Goal: Task Accomplishment & Management: Manage account settings

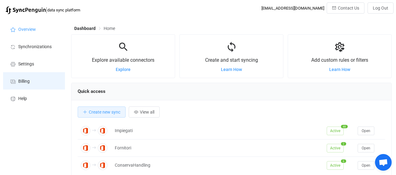
scroll to position [120, 320]
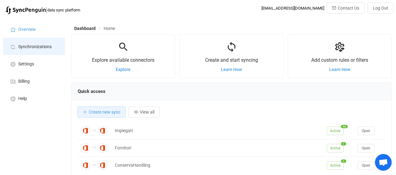
click at [20, 49] on span "Synchronizations" at bounding box center [34, 46] width 33 height 5
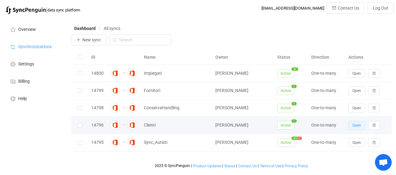
click at [351, 124] on button "Open" at bounding box center [356, 125] width 17 height 9
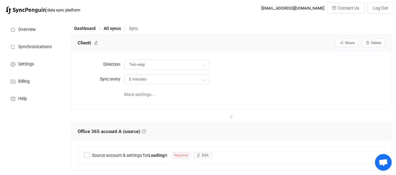
type input "A → B (one to many)"
type input "10 minutes"
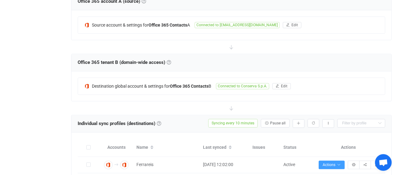
scroll to position [161, 0]
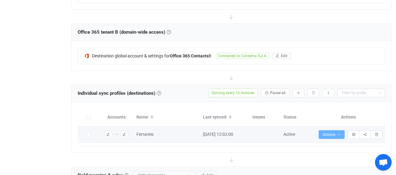
click at [341, 134] on button "Actions" at bounding box center [331, 134] width 26 height 9
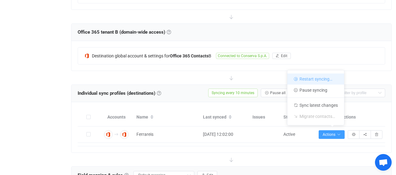
click at [314, 80] on li "Restart syncing…" at bounding box center [315, 79] width 57 height 11
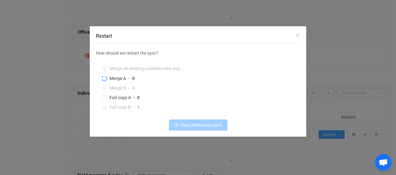
click at [124, 79] on span "Merge A → B" at bounding box center [120, 78] width 28 height 5
click at [106, 79] on input "Merge A → B" at bounding box center [104, 78] width 4 height 5
radio input "true"
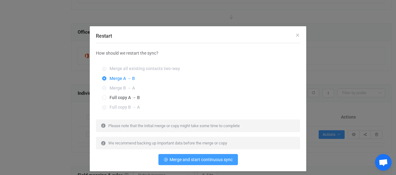
scroll to position [11, 0]
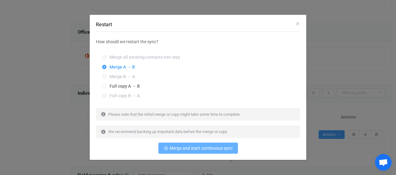
click at [215, 153] on button "Merge and start continuous sync" at bounding box center [197, 148] width 79 height 11
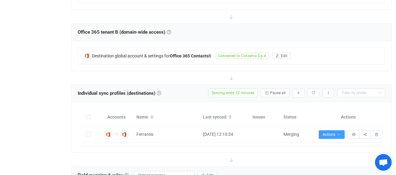
click at [18, 123] on div "Overview Synchronizations Settings Billing Help" at bounding box center [34, 150] width 68 height 586
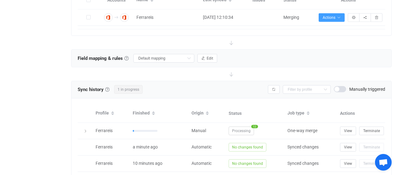
scroll to position [289, 0]
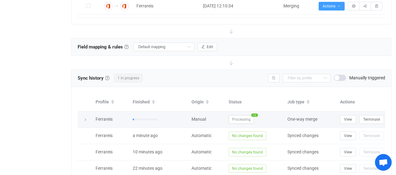
click at [83, 118] on div at bounding box center [85, 120] width 9 height 6
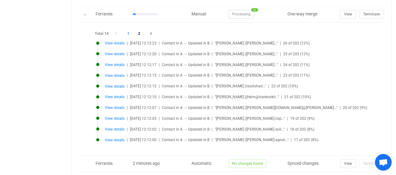
scroll to position [386, 0]
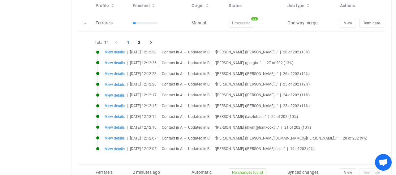
click at [129, 41] on li "1" at bounding box center [128, 42] width 11 height 9
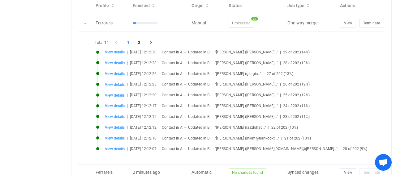
click at [129, 40] on li "1" at bounding box center [128, 42] width 11 height 9
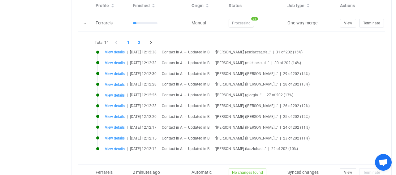
click at [141, 41] on li "2" at bounding box center [138, 42] width 11 height 9
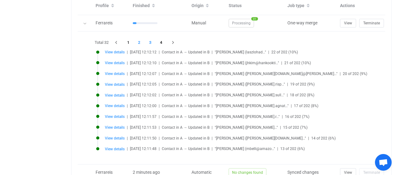
click at [146, 41] on li "3" at bounding box center [150, 42] width 11 height 9
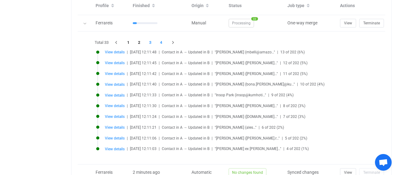
click at [163, 41] on li "4" at bounding box center [160, 42] width 11 height 9
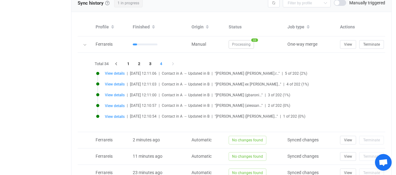
scroll to position [354, 0]
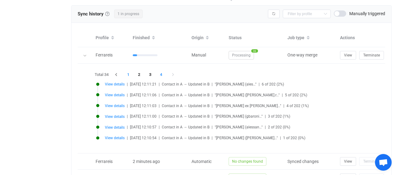
click at [129, 71] on li "1" at bounding box center [128, 74] width 11 height 9
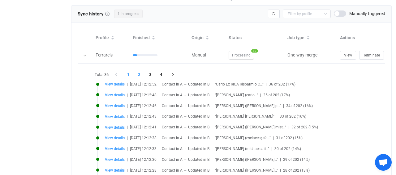
click at [139, 74] on li "2" at bounding box center [138, 74] width 11 height 9
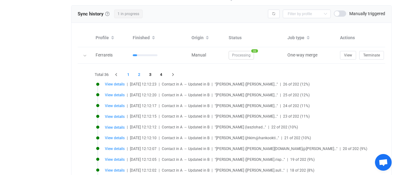
click at [126, 73] on li "1" at bounding box center [128, 74] width 11 height 9
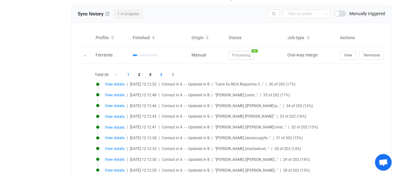
click at [165, 73] on li "4" at bounding box center [160, 74] width 11 height 9
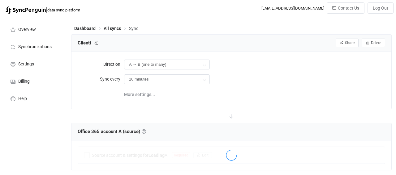
scroll to position [354, 0]
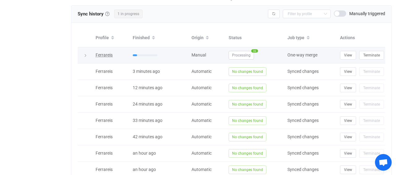
click at [98, 53] on span "Ferrareis" at bounding box center [103, 55] width 17 height 5
type input "Ferrareis"
click at [81, 53] on div at bounding box center [85, 55] width 9 height 6
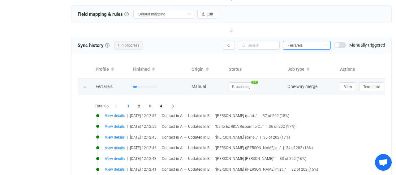
scroll to position [321, 0]
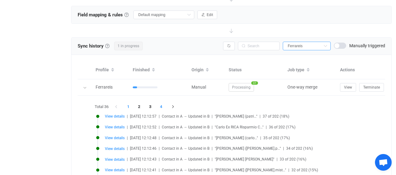
click at [163, 106] on li "4" at bounding box center [160, 107] width 11 height 9
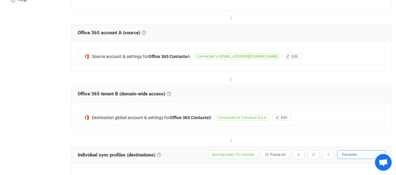
scroll to position [64, 0]
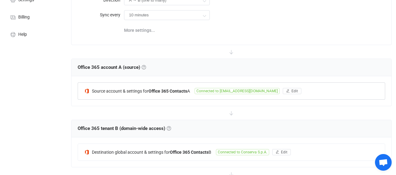
click at [230, 92] on span "Connected to [EMAIL_ADDRESS][DOMAIN_NAME]" at bounding box center [236, 91] width 85 height 6
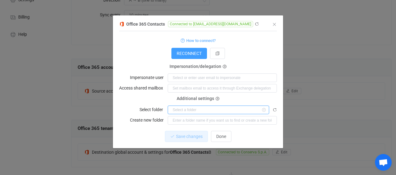
click at [177, 112] on input "dialog" at bounding box center [217, 110] width 101 height 9
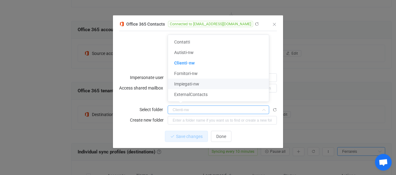
scroll to position [96, 0]
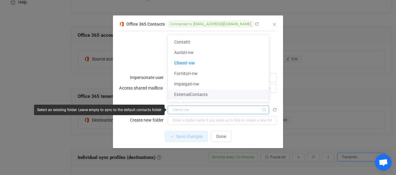
click at [188, 113] on input "dialog" at bounding box center [217, 110] width 101 height 9
type input "Clienti-nw"
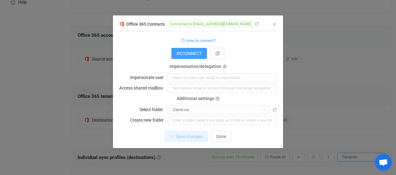
click at [273, 24] on icon "Close" at bounding box center [274, 24] width 5 height 5
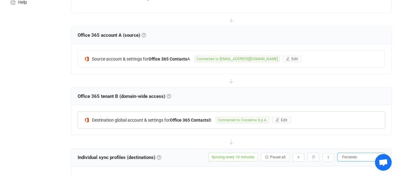
click at [246, 121] on span "Connected to Conserva S.p.A." at bounding box center [242, 120] width 53 height 6
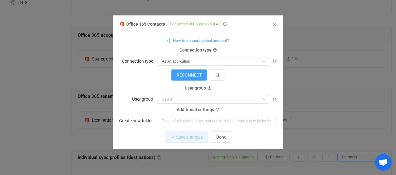
click at [273, 25] on icon "Close" at bounding box center [274, 24] width 5 height 5
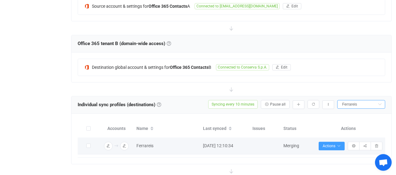
scroll to position [161, 0]
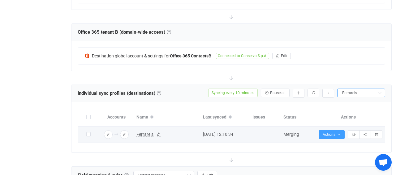
click at [143, 132] on span "Ferrareis" at bounding box center [144, 134] width 17 height 7
click at [142, 133] on span "Ferrareis" at bounding box center [144, 134] width 17 height 7
click at [145, 134] on span "Ferrareis" at bounding box center [144, 134] width 17 height 7
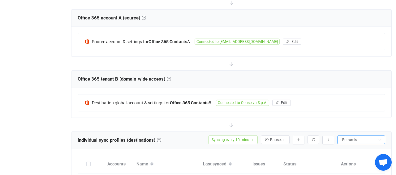
scroll to position [96, 0]
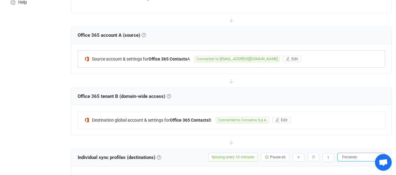
click at [244, 56] on span "Connected to [EMAIL_ADDRESS][DOMAIN_NAME]" at bounding box center [236, 59] width 85 height 6
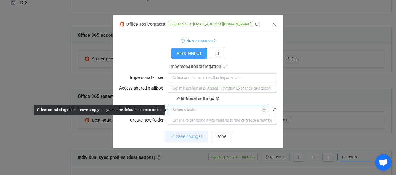
click at [172, 112] on input "dialog" at bounding box center [217, 110] width 101 height 9
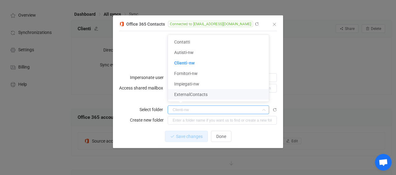
scroll to position [0, 0]
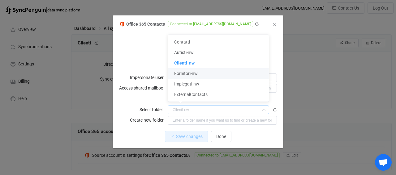
click at [343, 101] on div "Office 365 Contacts Connected to contatti@conserva.com 1 { { "refreshToken": "*…" at bounding box center [198, 87] width 396 height 175
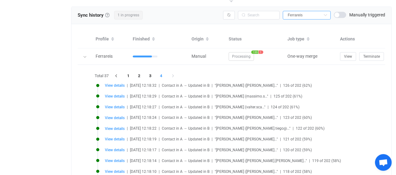
scroll to position [354, 0]
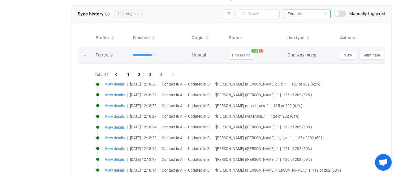
click at [248, 52] on span "Processing" at bounding box center [240, 55] width 25 height 9
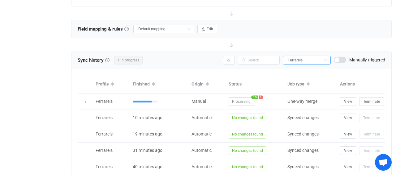
scroll to position [265, 0]
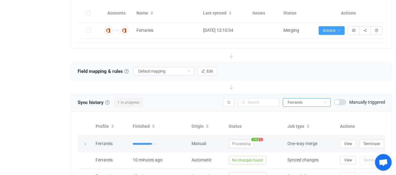
click at [260, 139] on span "1" at bounding box center [260, 139] width 5 height 3
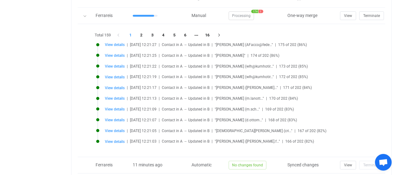
scroll to position [393, 0]
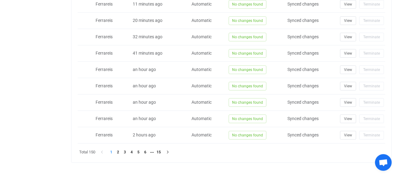
scroll to position [426, 0]
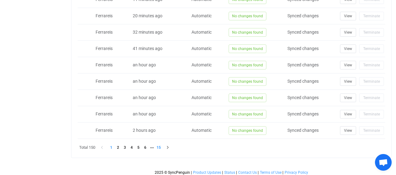
click at [160, 145] on li "15" at bounding box center [158, 147] width 7 height 7
click at [152, 146] on li "14" at bounding box center [151, 147] width 7 height 7
click at [158, 145] on div "Sync history History Sync history All sync executions are recorded in the sync …" at bounding box center [231, 45] width 320 height 225
click at [158, 145] on li "15" at bounding box center [158, 147] width 7 height 7
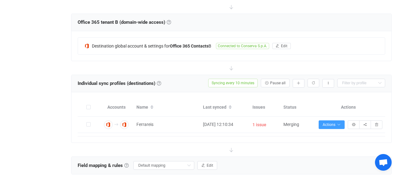
scroll to position [168, 0]
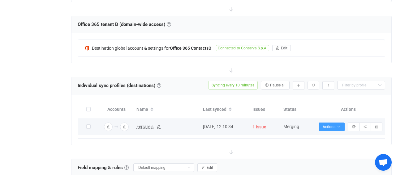
click at [142, 125] on span "Ferrareis" at bounding box center [144, 126] width 17 height 7
type input "Ferrareis"
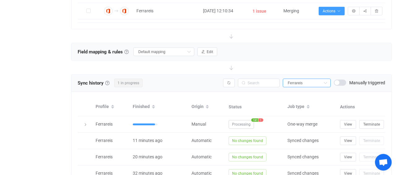
scroll to position [361, 0]
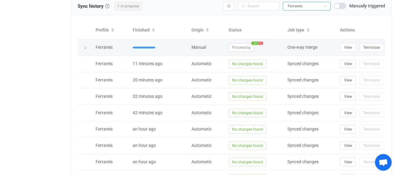
click at [260, 41] on span "1" at bounding box center [260, 42] width 5 height 3
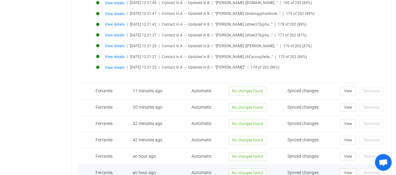
scroll to position [393, 0]
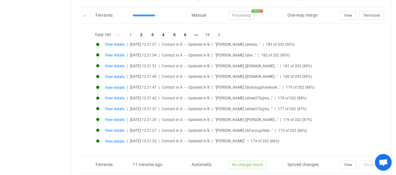
click at [211, 32] on li "19" at bounding box center [206, 35] width 11 height 9
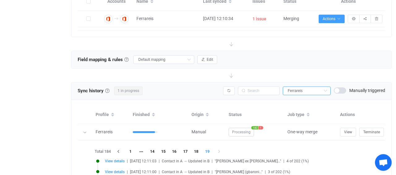
scroll to position [233, 0]
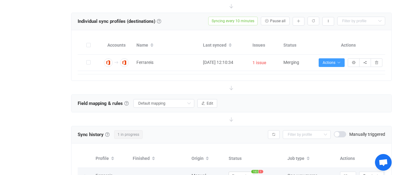
scroll to position [265, 0]
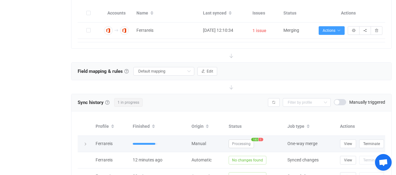
click at [89, 142] on div at bounding box center [85, 144] width 15 height 6
click at [88, 143] on div at bounding box center [85, 144] width 9 height 6
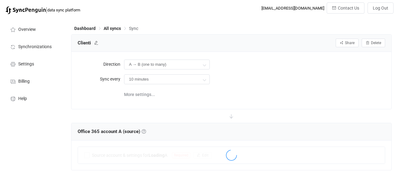
scroll to position [265, 0]
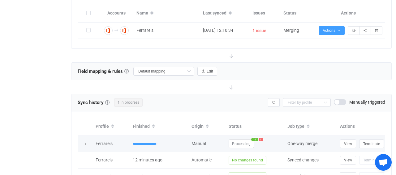
click at [86, 144] on icon at bounding box center [85, 144] width 4 height 4
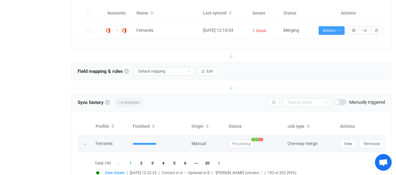
click at [86, 144] on icon at bounding box center [85, 144] width 4 height 4
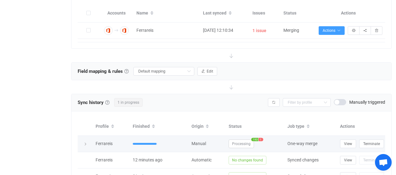
click at [86, 144] on icon at bounding box center [85, 144] width 4 height 4
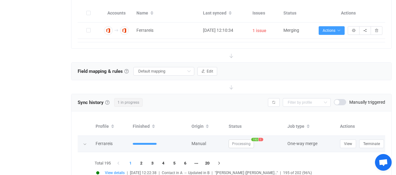
click at [86, 144] on icon at bounding box center [85, 144] width 4 height 4
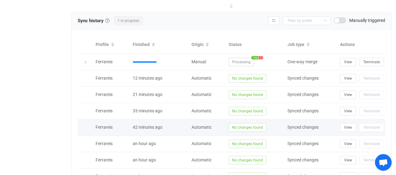
scroll to position [297, 0]
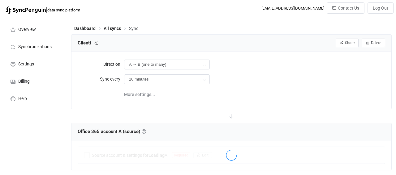
scroll to position [297, 0]
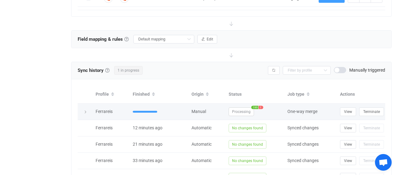
click at [86, 110] on icon at bounding box center [85, 112] width 4 height 4
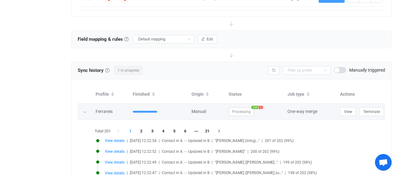
click at [87, 110] on div at bounding box center [85, 112] width 6 height 9
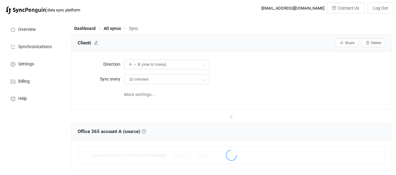
scroll to position [297, 0]
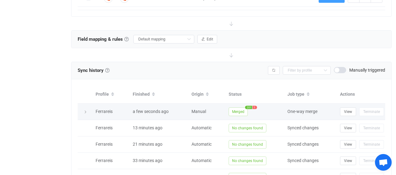
click at [237, 108] on span "Merged" at bounding box center [237, 112] width 19 height 9
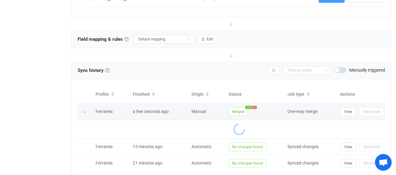
click at [256, 104] on td "Merged 201 1" at bounding box center [254, 112] width 59 height 16
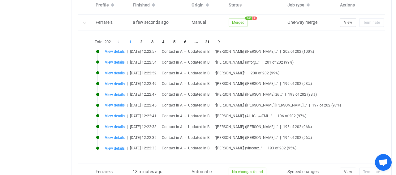
scroll to position [361, 0]
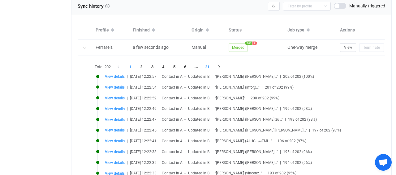
click at [210, 63] on li "21" at bounding box center [206, 67] width 11 height 9
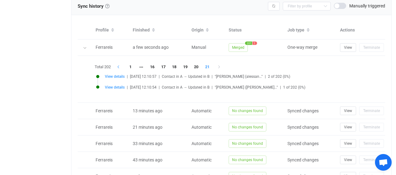
click at [119, 65] on icon "button" at bounding box center [119, 67] width 6 height 4
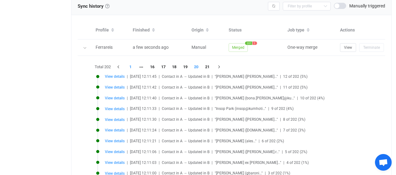
click at [131, 63] on li "1" at bounding box center [130, 67] width 11 height 9
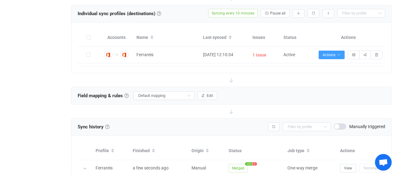
scroll to position [233, 0]
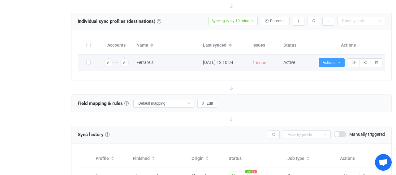
click at [257, 61] on span "1 issue" at bounding box center [259, 62] width 14 height 7
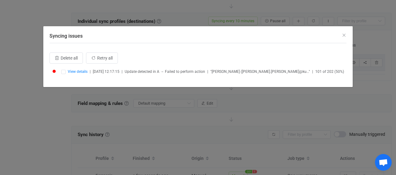
click at [241, 72] on span ""Edgar Ruiz (edgar.ruiz@ku…"" at bounding box center [260, 72] width 100 height 4
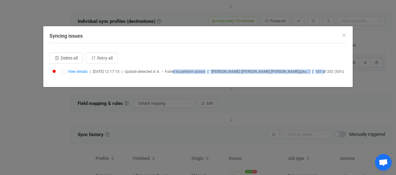
drag, startPoint x: 185, startPoint y: 71, endPoint x: 279, endPoint y: 71, distance: 94.3
click at [279, 71] on div "View details | 2025-09-29 12:17:15 | Update detected in A → Failed to perform a…" at bounding box center [203, 71] width 285 height 5
click at [315, 71] on span "101 of 202 (50%)" at bounding box center [329, 72] width 29 height 4
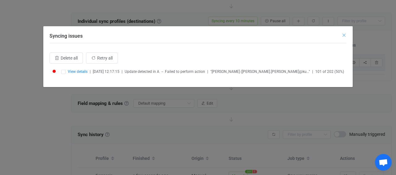
click at [342, 37] on icon "Close" at bounding box center [343, 35] width 5 height 5
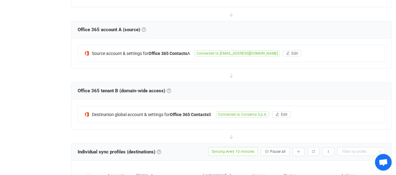
scroll to position [104, 0]
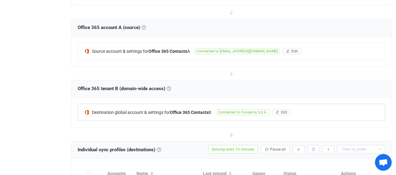
click at [247, 113] on span "Connected to Conserva S.p.A." at bounding box center [242, 112] width 53 height 6
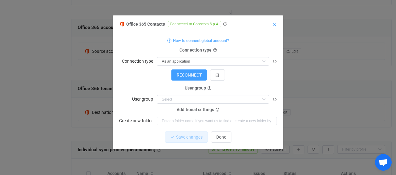
click at [274, 24] on icon "Close" at bounding box center [274, 24] width 5 height 5
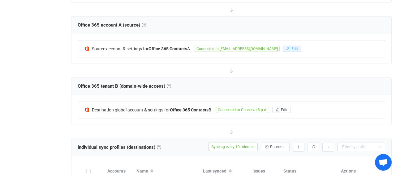
scroll to position [225, 0]
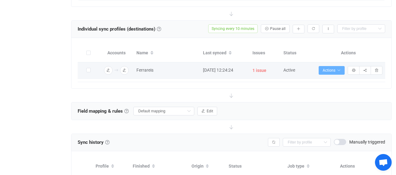
click at [340, 69] on icon "button" at bounding box center [339, 71] width 4 height 4
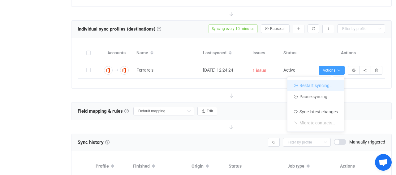
click at [332, 85] on li "Restart syncing…" at bounding box center [315, 85] width 57 height 11
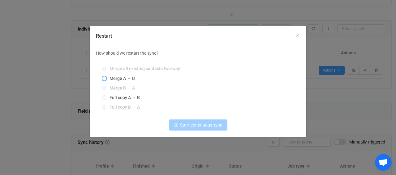
click at [109, 78] on span "Merge A → B" at bounding box center [120, 78] width 28 height 5
click at [106, 78] on input "Merge A → B" at bounding box center [104, 78] width 4 height 5
radio input "true"
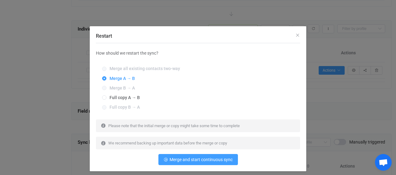
scroll to position [11, 0]
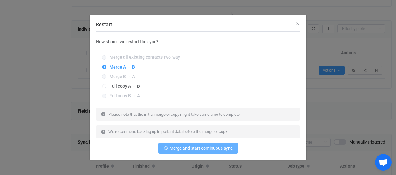
click at [204, 150] on span "Merge and start continuous sync" at bounding box center [200, 148] width 63 height 5
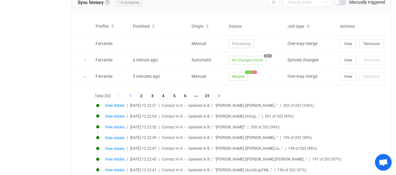
scroll to position [354, 0]
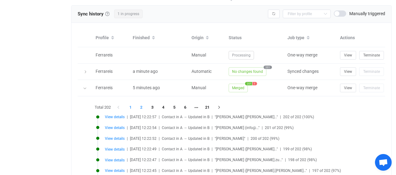
click at [143, 105] on li "2" at bounding box center [141, 107] width 11 height 9
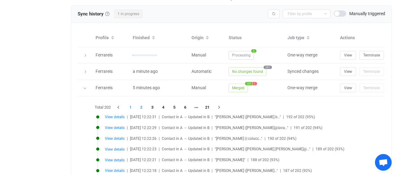
click at [133, 105] on li "1" at bounding box center [130, 107] width 11 height 9
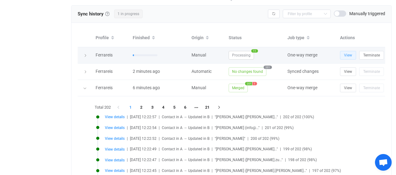
click at [344, 57] on button "View" at bounding box center [348, 55] width 16 height 9
click at [345, 53] on span "View" at bounding box center [348, 55] width 8 height 4
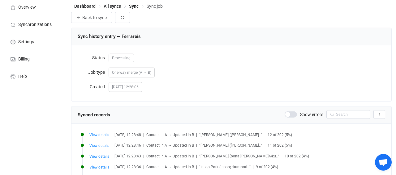
scroll to position [32, 0]
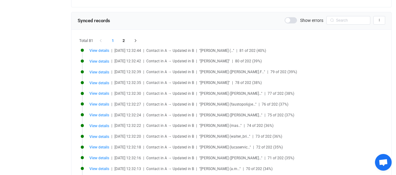
scroll to position [72, 0]
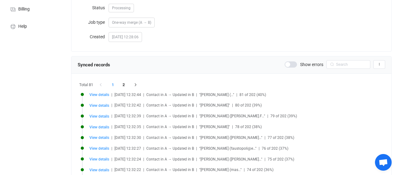
click at [114, 86] on li "1" at bounding box center [112, 85] width 11 height 9
click at [113, 84] on li "1" at bounding box center [112, 85] width 11 height 9
click at [348, 66] on input "text" at bounding box center [348, 64] width 44 height 9
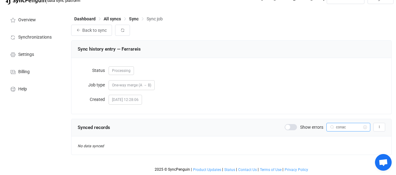
scroll to position [9, 0]
type input "c"
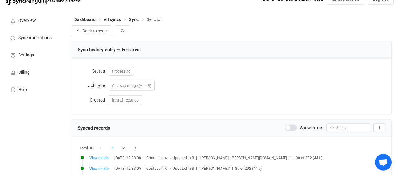
scroll to position [0, 0]
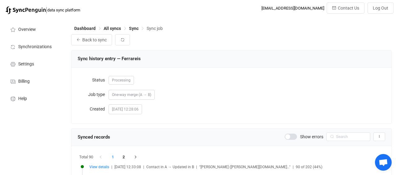
click at [113, 32] on div "Dashboard All syncs Sync Sync job" at bounding box center [231, 29] width 320 height 9
click at [113, 28] on span "All syncs" at bounding box center [112, 28] width 17 height 5
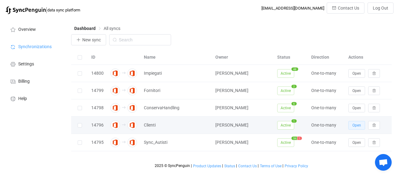
click at [355, 126] on span "Open" at bounding box center [356, 125] width 9 height 4
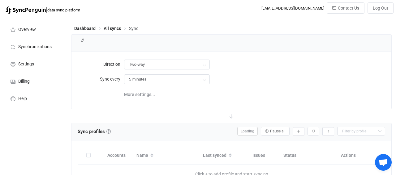
type input "A → B (one to many)"
type input "10 minutes"
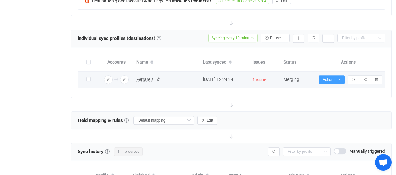
scroll to position [257, 0]
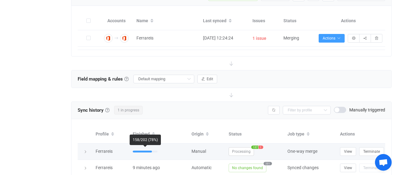
click at [140, 151] on div at bounding box center [142, 152] width 19 height 2
click at [85, 150] on icon at bounding box center [85, 152] width 4 height 4
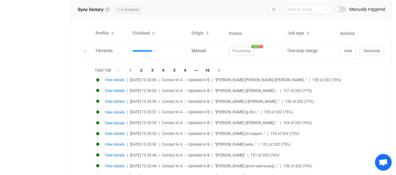
scroll to position [354, 0]
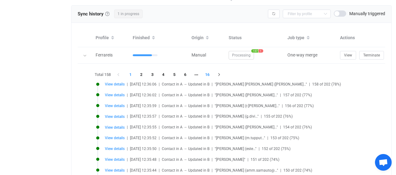
click at [207, 73] on li "16" at bounding box center [206, 74] width 11 height 9
click at [133, 73] on li "1" at bounding box center [130, 74] width 11 height 9
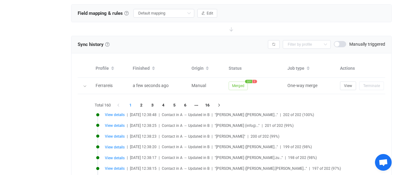
scroll to position [321, 0]
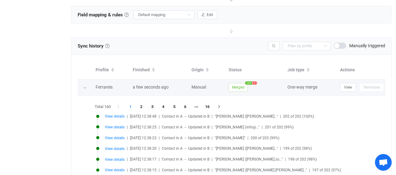
click at [233, 88] on span "Merged" at bounding box center [237, 87] width 19 height 9
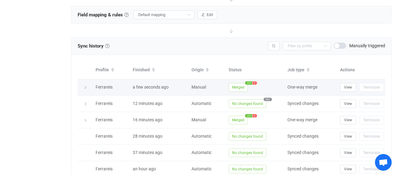
click at [239, 86] on span "Merged" at bounding box center [237, 87] width 19 height 9
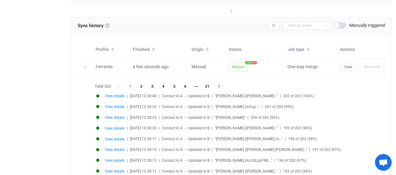
scroll to position [354, 0]
